Goal: Task Accomplishment & Management: Use online tool/utility

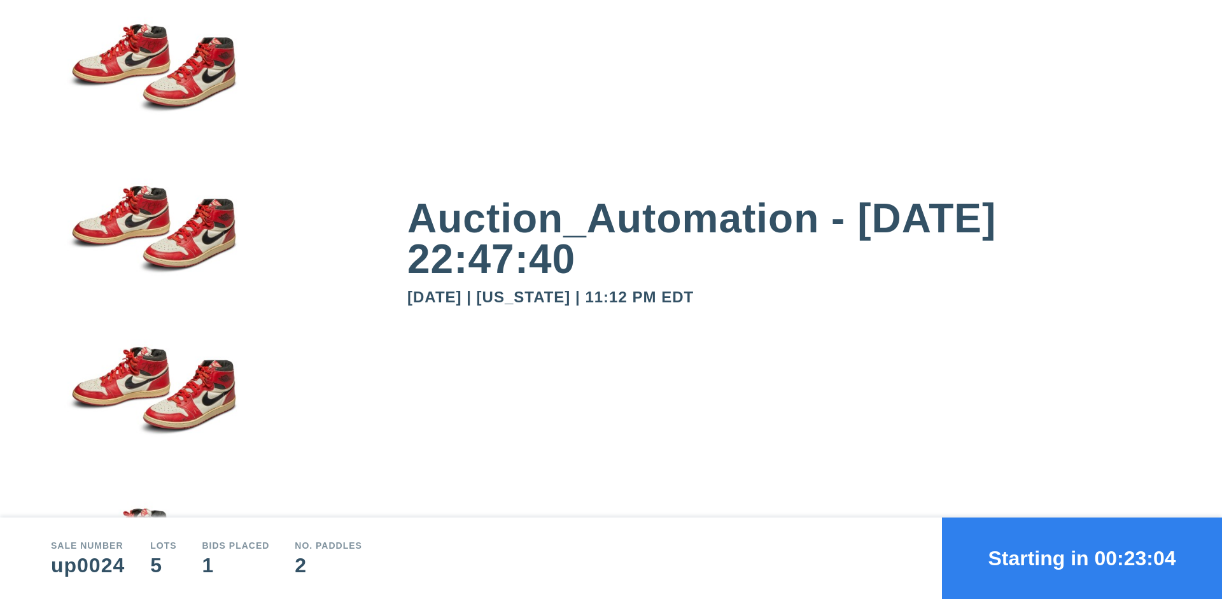
click at [1082, 558] on button "Starting in 00:23:04" at bounding box center [1082, 558] width 280 height 81
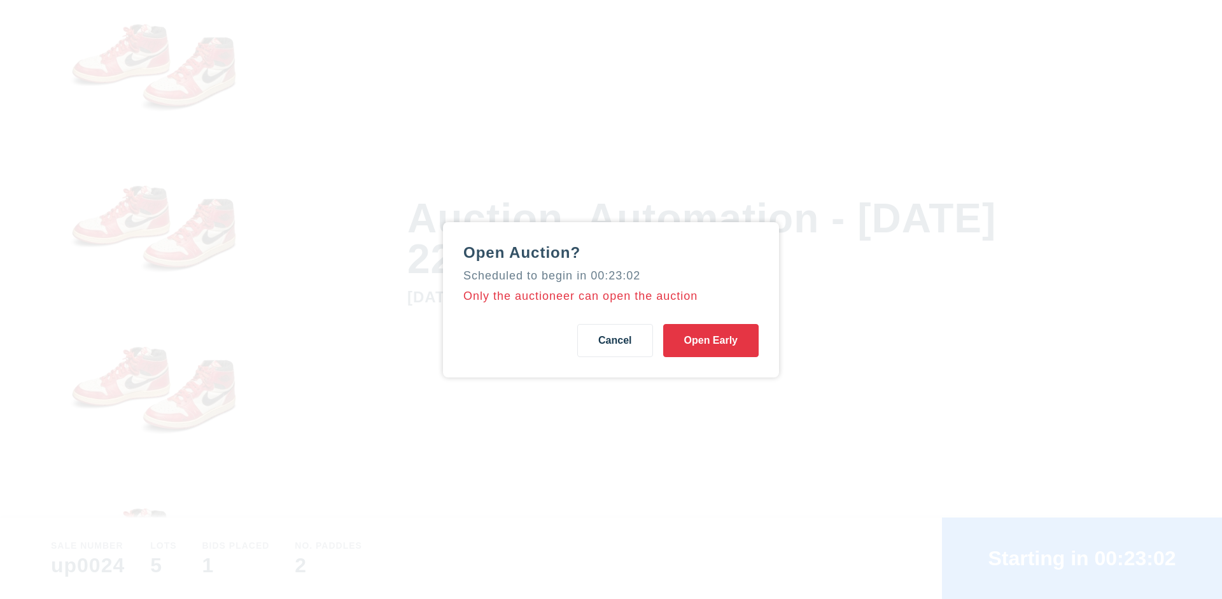
click at [711, 340] on button "Open Early" at bounding box center [710, 340] width 95 height 33
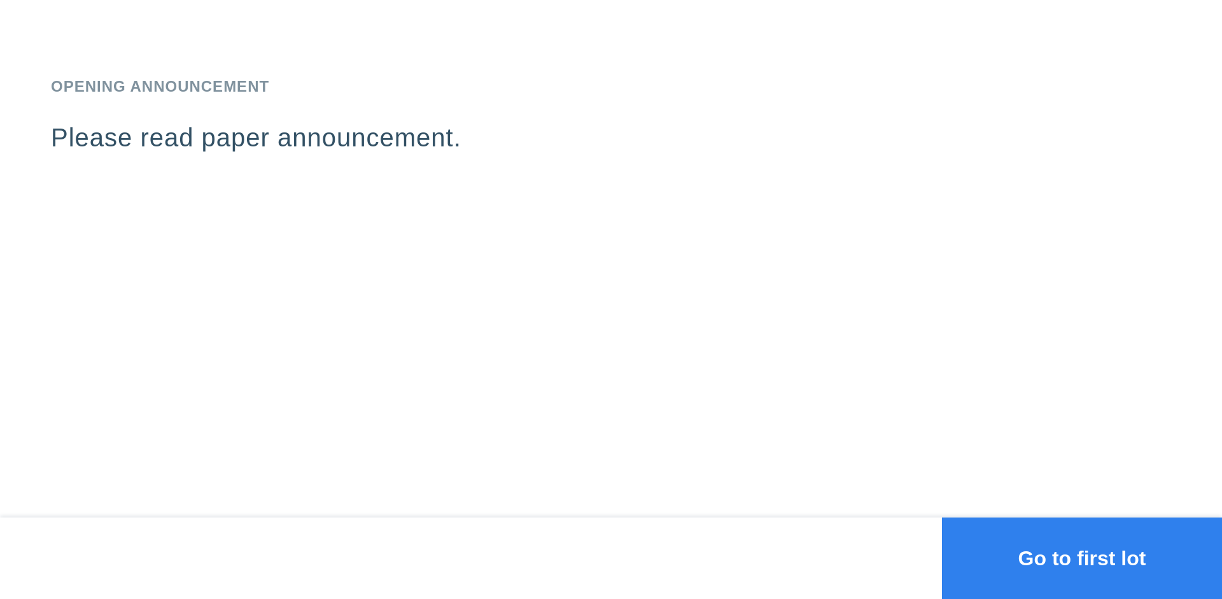
click at [1082, 558] on button "Go to first lot" at bounding box center [1082, 558] width 280 height 81
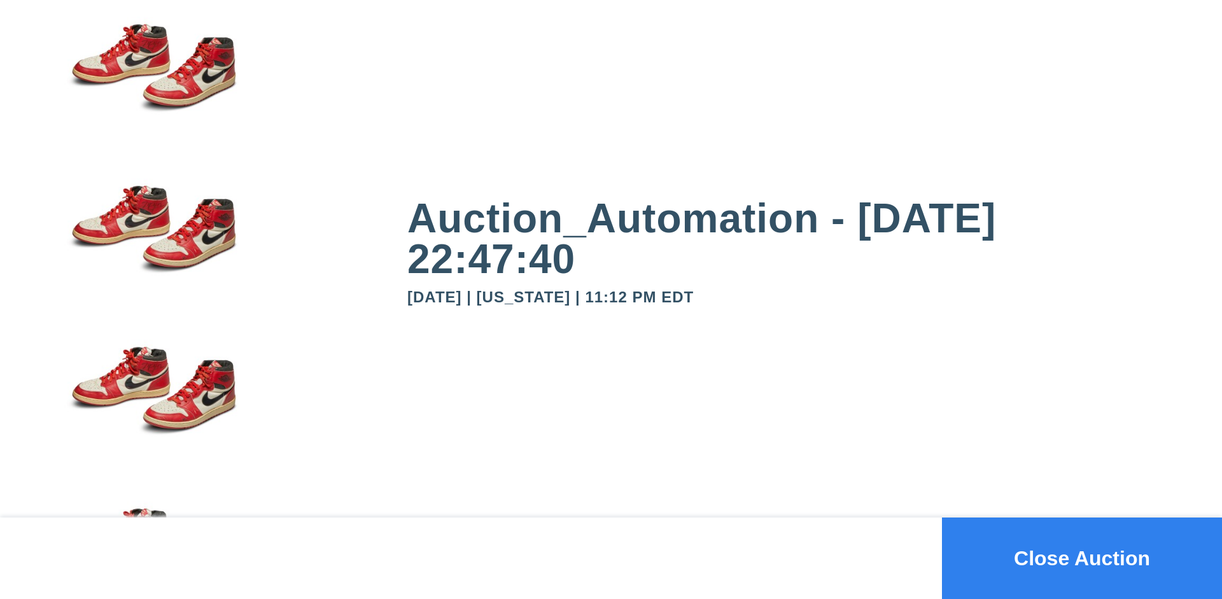
click at [1082, 558] on button "Close Auction" at bounding box center [1082, 558] width 280 height 81
